Goal: Information Seeking & Learning: Obtain resource

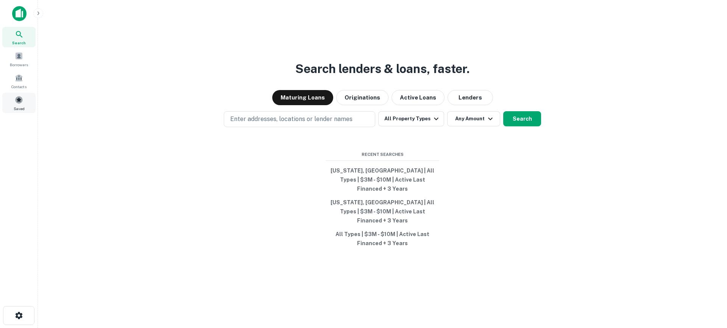
click at [22, 103] on span at bounding box center [19, 100] width 8 height 8
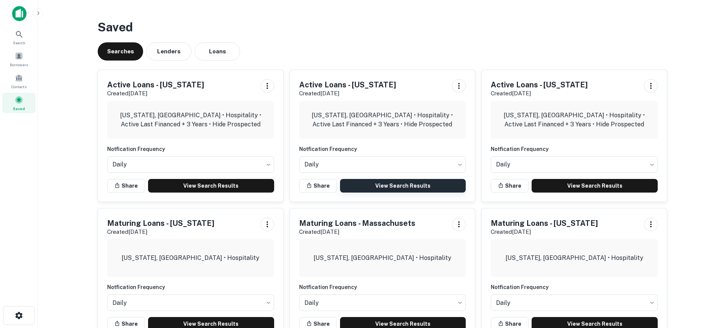
click at [408, 187] on link "View Search Results" at bounding box center [403, 186] width 126 height 14
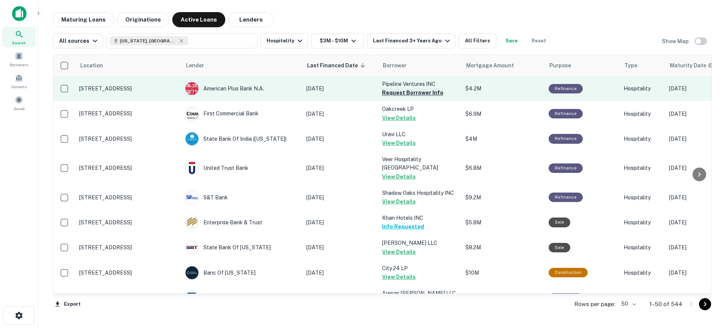
click at [414, 95] on button "Request Borrower Info" at bounding box center [412, 92] width 61 height 9
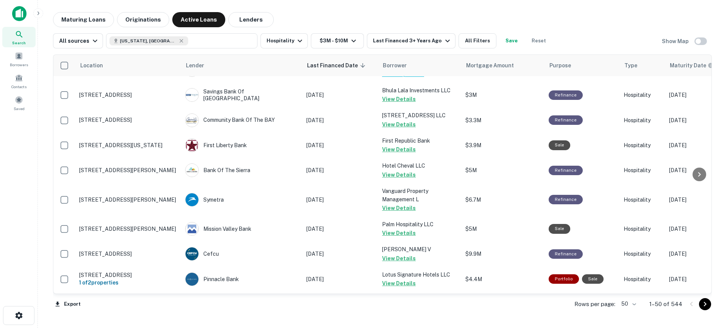
scroll to position [1085, 0]
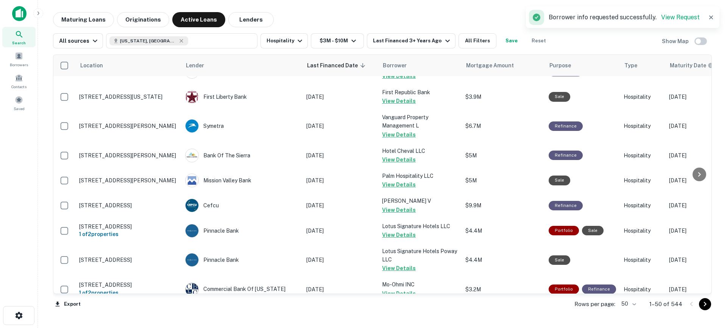
click at [631, 305] on body "Search Borrowers Contacts Saved Maturing Loans Originations Active Loans Lender…" at bounding box center [363, 164] width 727 height 328
click at [629, 312] on li "100" at bounding box center [629, 313] width 22 height 14
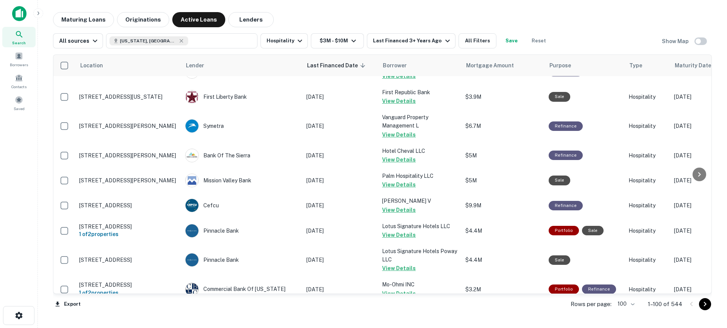
click at [703, 305] on icon "Go to next page" at bounding box center [704, 304] width 9 height 9
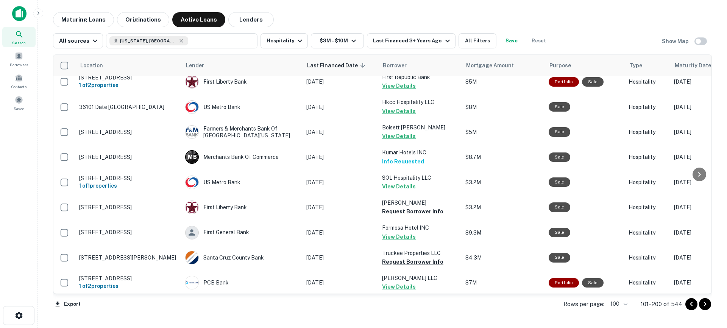
scroll to position [2401, 0]
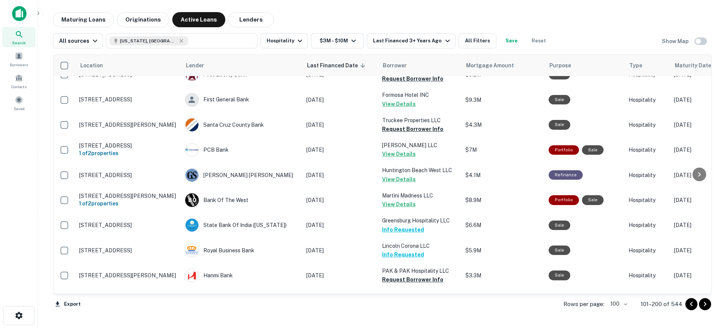
click at [705, 305] on icon "Go to next page" at bounding box center [704, 304] width 9 height 9
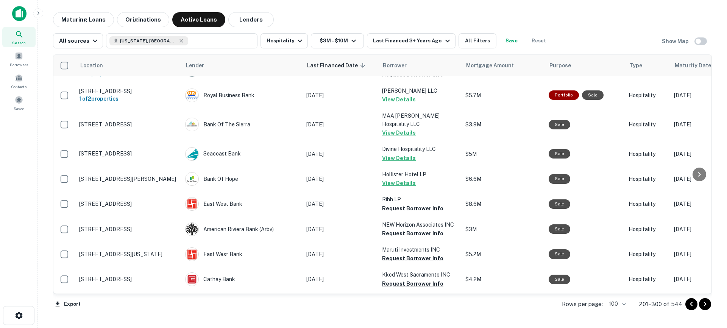
scroll to position [2155, 0]
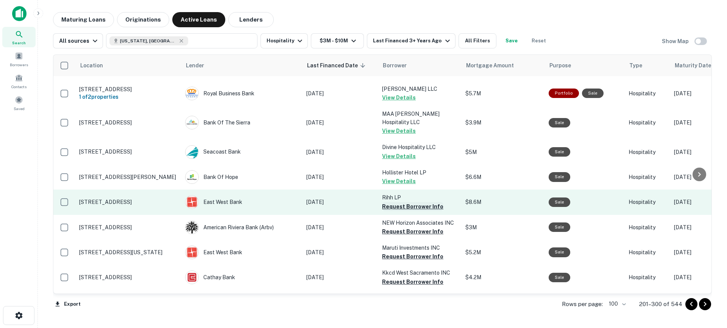
click at [408, 202] on button "Request Borrower Info" at bounding box center [412, 206] width 61 height 9
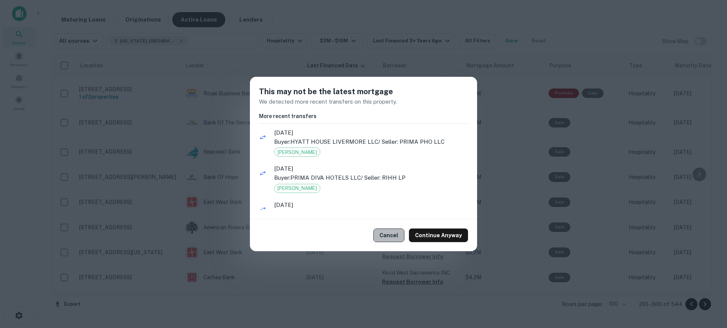
click at [404, 235] on button "Cancel" at bounding box center [388, 236] width 31 height 14
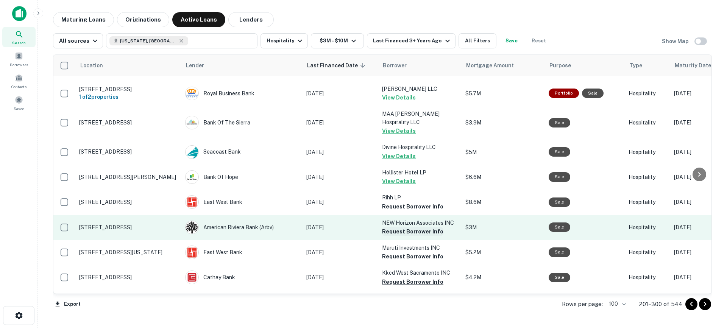
click at [411, 227] on button "Request Borrower Info" at bounding box center [412, 231] width 61 height 9
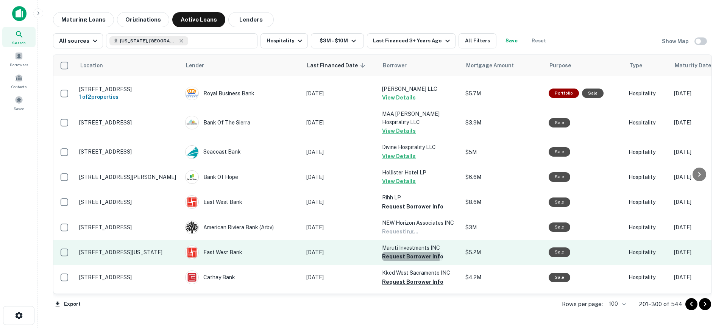
click at [410, 252] on button "Request Borrower Info" at bounding box center [412, 256] width 61 height 9
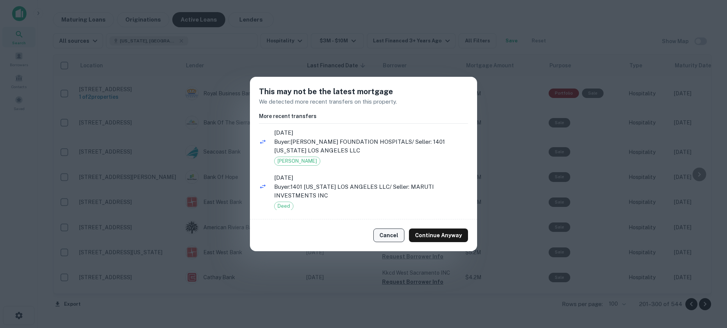
click at [399, 231] on button "Cancel" at bounding box center [388, 236] width 31 height 14
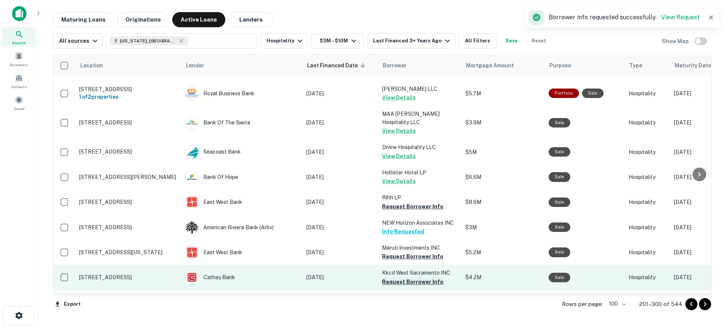
click at [410, 277] on button "Request Borrower Info" at bounding box center [412, 281] width 61 height 9
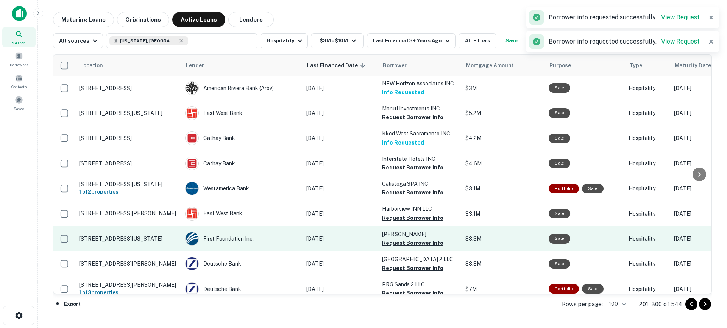
scroll to position [2297, 0]
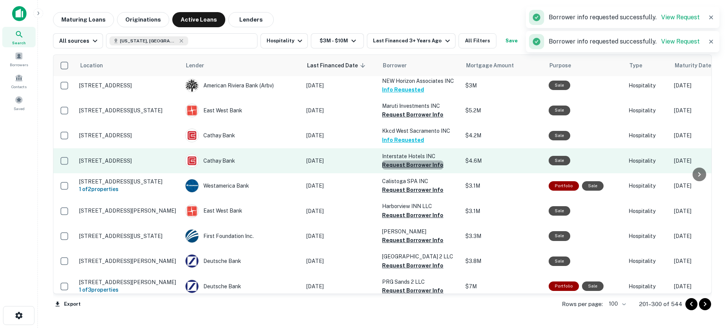
click at [413, 161] on button "Request Borrower Info" at bounding box center [412, 165] width 61 height 9
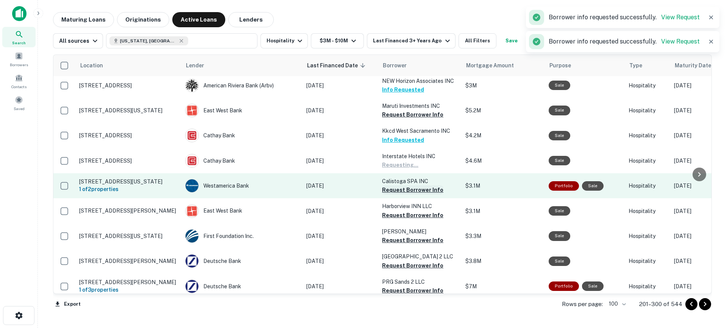
click at [413, 185] on button "Request Borrower Info" at bounding box center [412, 189] width 61 height 9
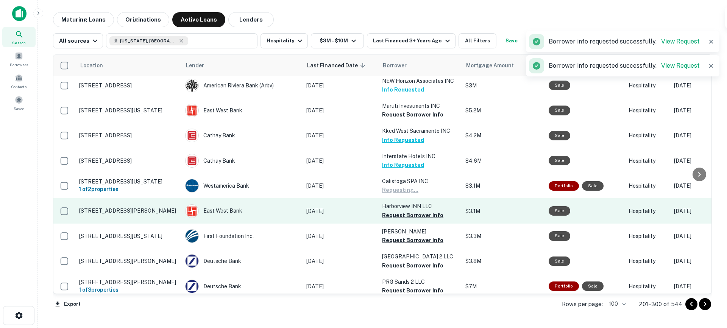
drag, startPoint x: 411, startPoint y: 162, endPoint x: 408, endPoint y: 171, distance: 9.4
click at [411, 211] on button "Request Borrower Info" at bounding box center [412, 215] width 61 height 9
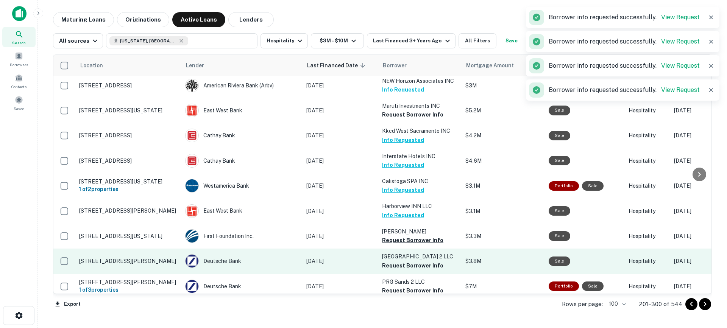
click at [406, 236] on button "Request Borrower Info" at bounding box center [412, 240] width 61 height 9
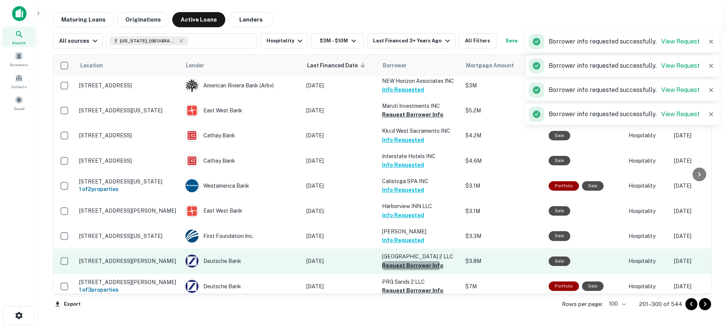
click at [409, 261] on button "Request Borrower Info" at bounding box center [412, 265] width 61 height 9
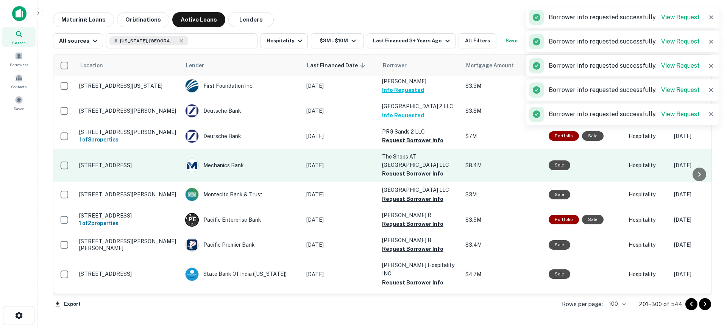
scroll to position [2448, 0]
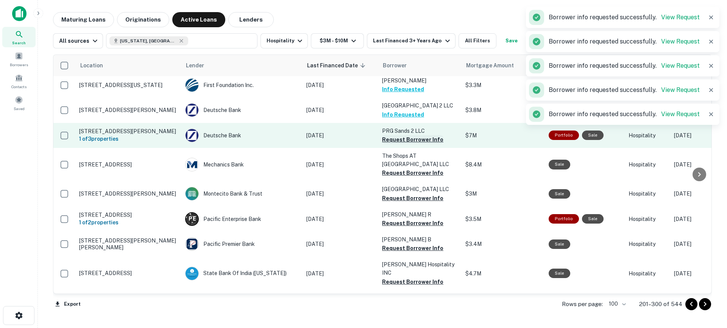
click at [407, 135] on button "Request Borrower Info" at bounding box center [412, 139] width 61 height 9
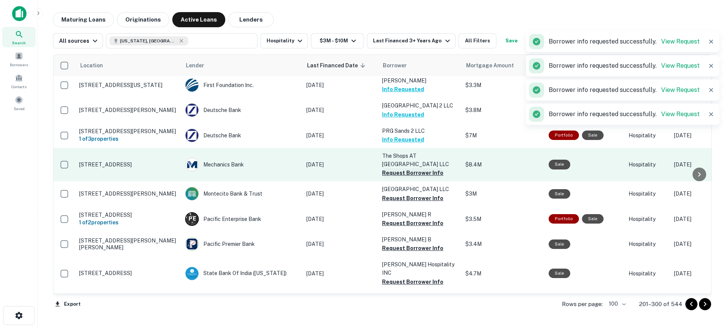
click at [406, 168] on button "Request Borrower Info" at bounding box center [412, 172] width 61 height 9
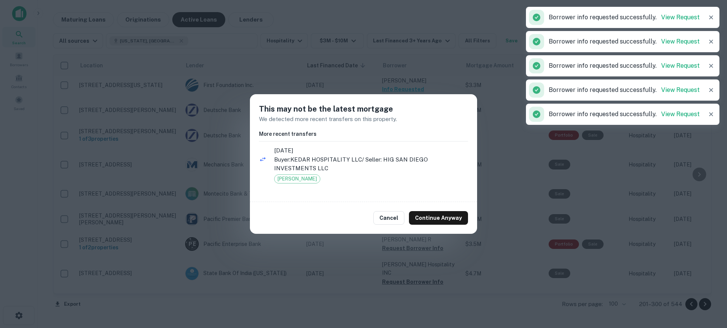
drag, startPoint x: 394, startPoint y: 221, endPoint x: 405, endPoint y: 193, distance: 29.8
click at [394, 220] on button "Cancel" at bounding box center [388, 218] width 31 height 14
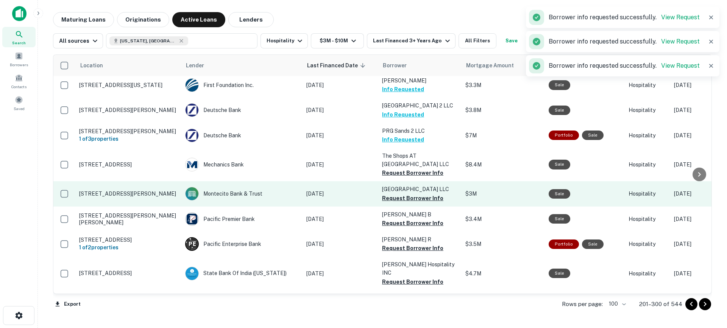
click at [407, 181] on td "[GEOGRAPHIC_DATA] LLC Request Borrower Info" at bounding box center [419, 193] width 83 height 25
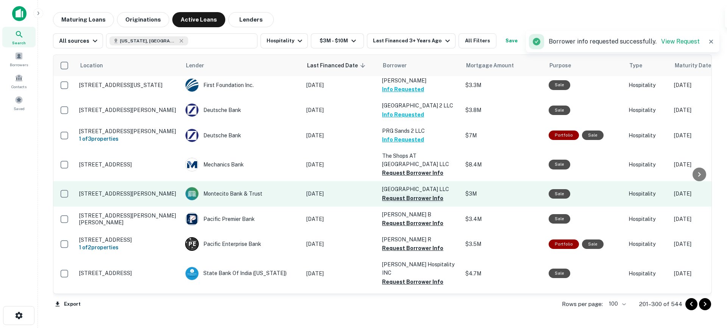
click at [409, 194] on button "Request Borrower Info" at bounding box center [412, 198] width 61 height 9
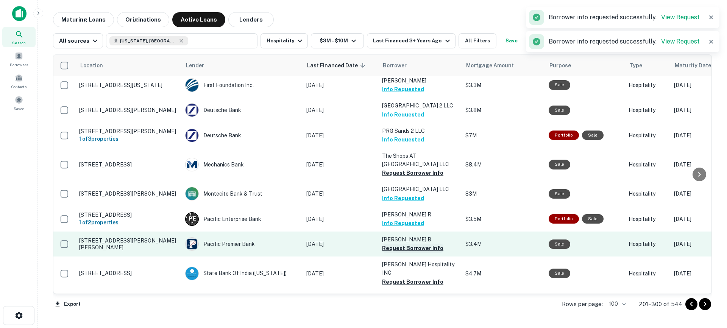
click at [422, 244] on button "Request Borrower Info" at bounding box center [412, 248] width 61 height 9
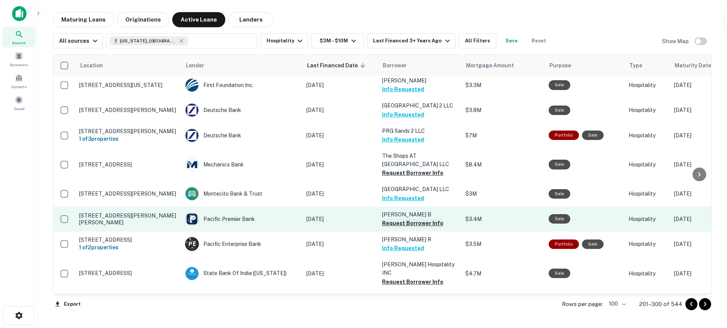
click at [419, 219] on button "Request Borrower Info" at bounding box center [412, 223] width 61 height 9
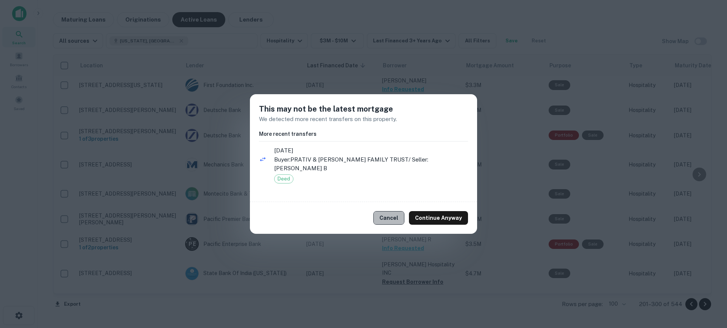
click at [387, 215] on button "Cancel" at bounding box center [388, 218] width 31 height 14
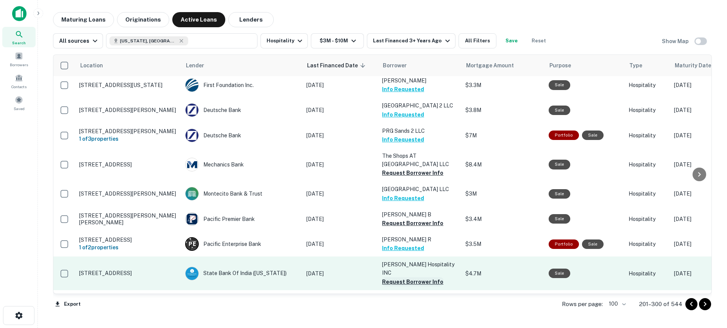
click at [418, 277] on button "Request Borrower Info" at bounding box center [412, 281] width 61 height 9
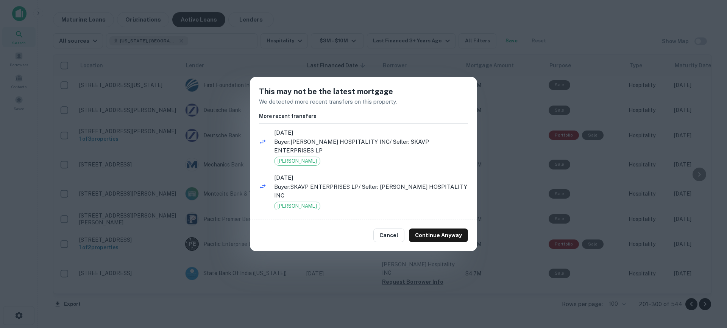
drag, startPoint x: 399, startPoint y: 239, endPoint x: 401, endPoint y: 248, distance: 9.5
click at [399, 239] on button "Cancel" at bounding box center [388, 236] width 31 height 14
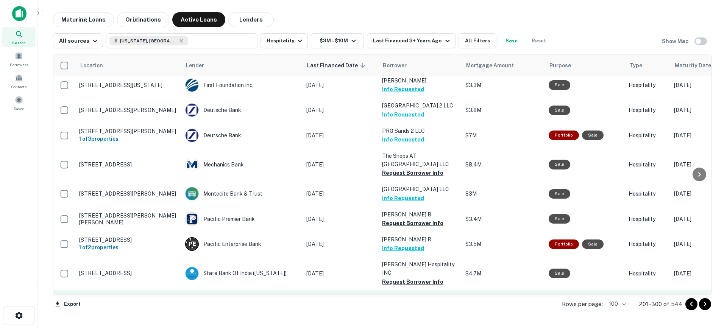
click at [406, 311] on button "Request Borrower Info" at bounding box center [412, 315] width 61 height 9
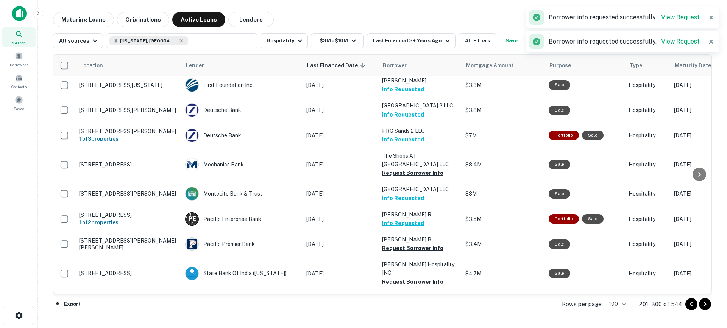
click at [704, 306] on icon "Go to next page" at bounding box center [704, 304] width 9 height 9
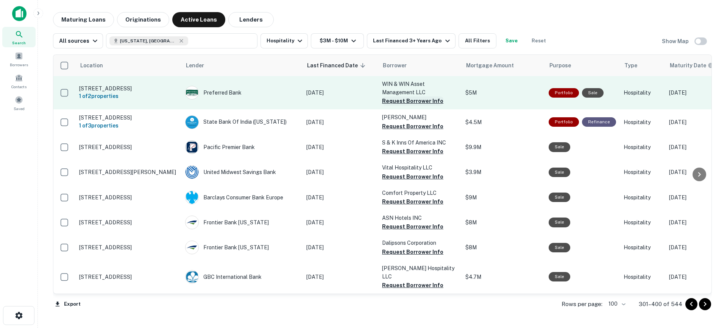
click at [415, 104] on button "Request Borrower Info" at bounding box center [412, 101] width 61 height 9
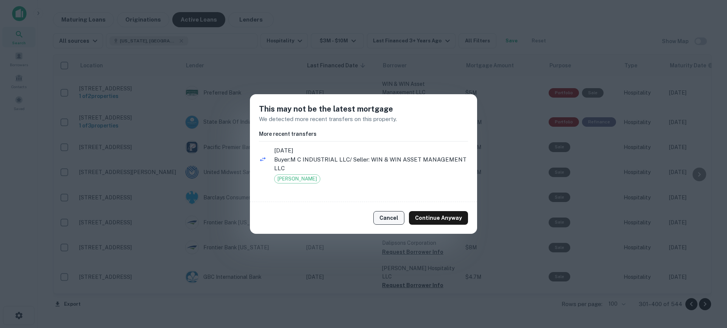
click at [395, 217] on button "Cancel" at bounding box center [388, 218] width 31 height 14
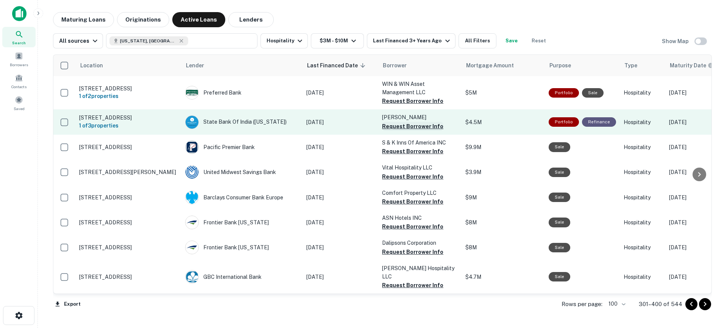
click at [397, 126] on button "Request Borrower Info" at bounding box center [412, 126] width 61 height 9
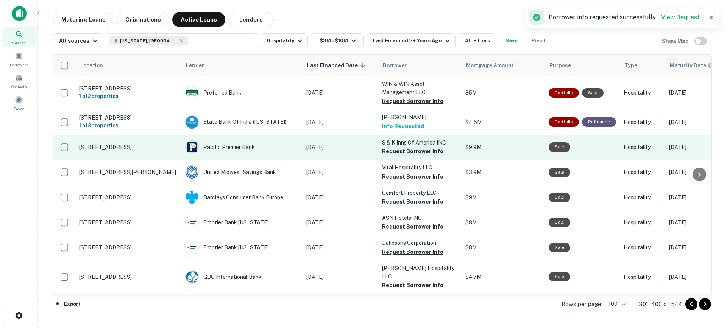
click at [407, 155] on button "Request Borrower Info" at bounding box center [412, 151] width 61 height 9
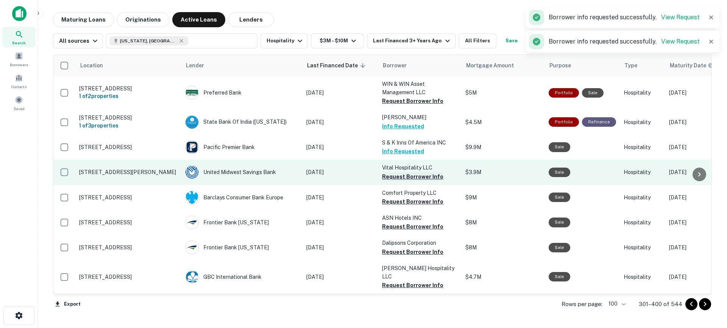
click at [412, 181] on button "Request Borrower Info" at bounding box center [412, 176] width 61 height 9
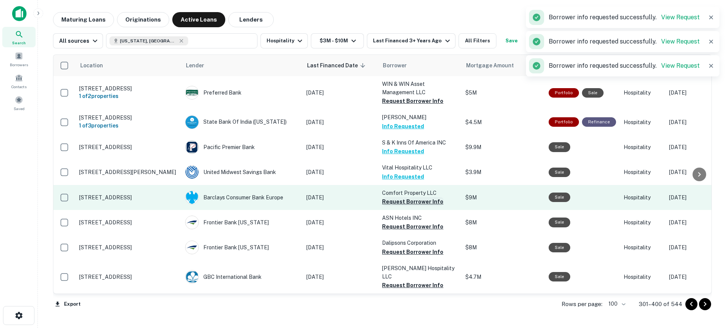
click at [416, 205] on button "Request Borrower Info" at bounding box center [412, 201] width 61 height 9
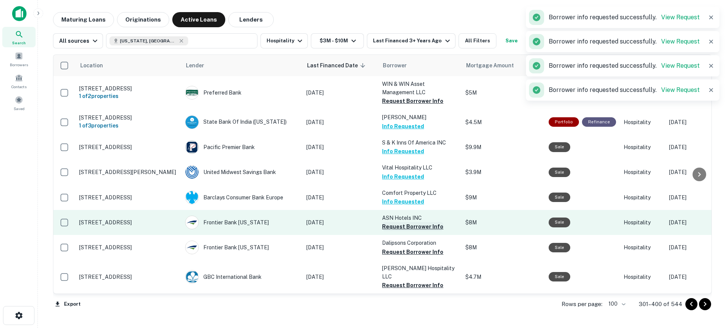
click at [421, 231] on button "Request Borrower Info" at bounding box center [412, 226] width 61 height 9
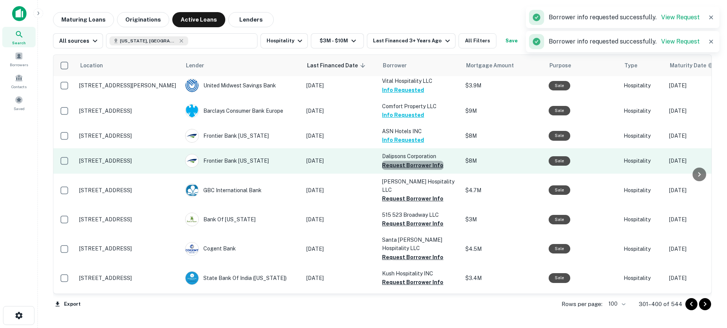
click at [421, 169] on button "Request Borrower Info" at bounding box center [412, 165] width 61 height 9
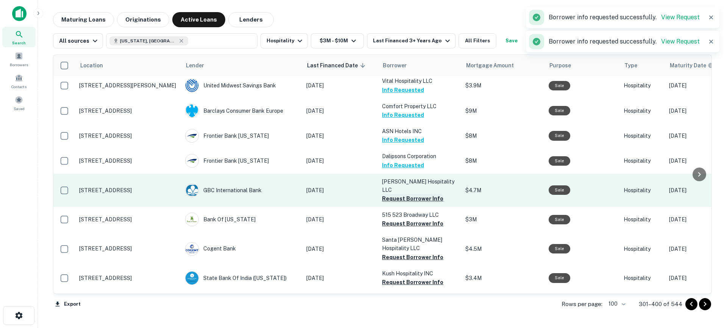
click at [426, 195] on button "Request Borrower Info" at bounding box center [412, 198] width 61 height 9
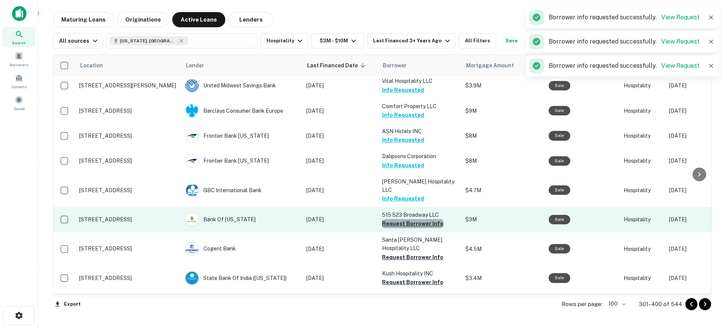
click at [425, 219] on button "Request Borrower Info" at bounding box center [412, 223] width 61 height 9
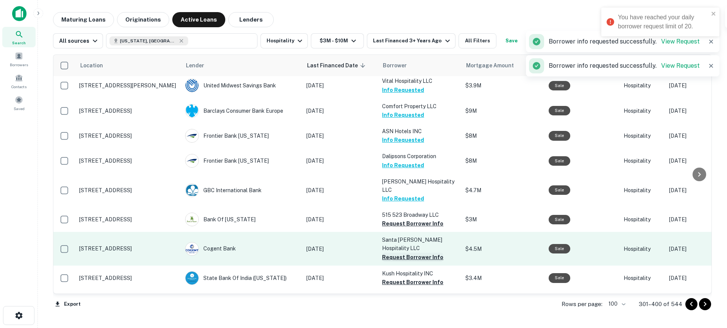
click at [426, 253] on button "Request Borrower Info" at bounding box center [412, 257] width 61 height 9
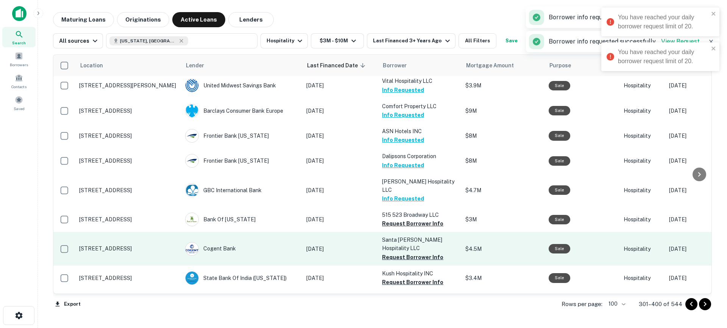
scroll to position [89, 0]
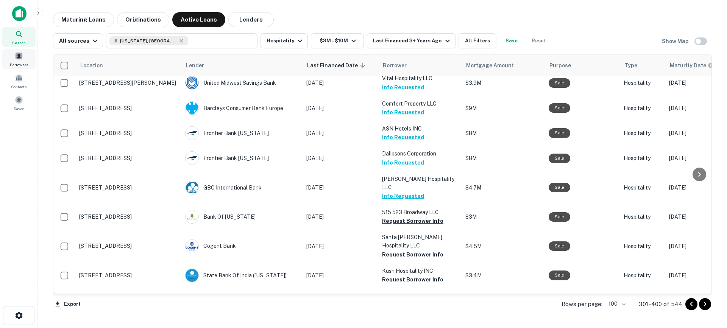
click at [14, 56] on div "Borrowers" at bounding box center [18, 59] width 33 height 20
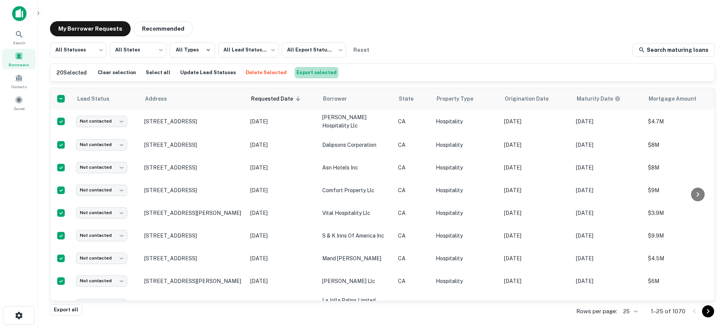
click at [304, 75] on button "Export selected" at bounding box center [317, 72] width 44 height 11
drag, startPoint x: 427, startPoint y: 17, endPoint x: 387, endPoint y: 12, distance: 40.5
click at [417, 15] on div "My Borrower Requests Recommended All Statuses *** ​ All States *** ​ All Types …" at bounding box center [382, 162] width 677 height 295
